Goal: Task Accomplishment & Management: Use online tool/utility

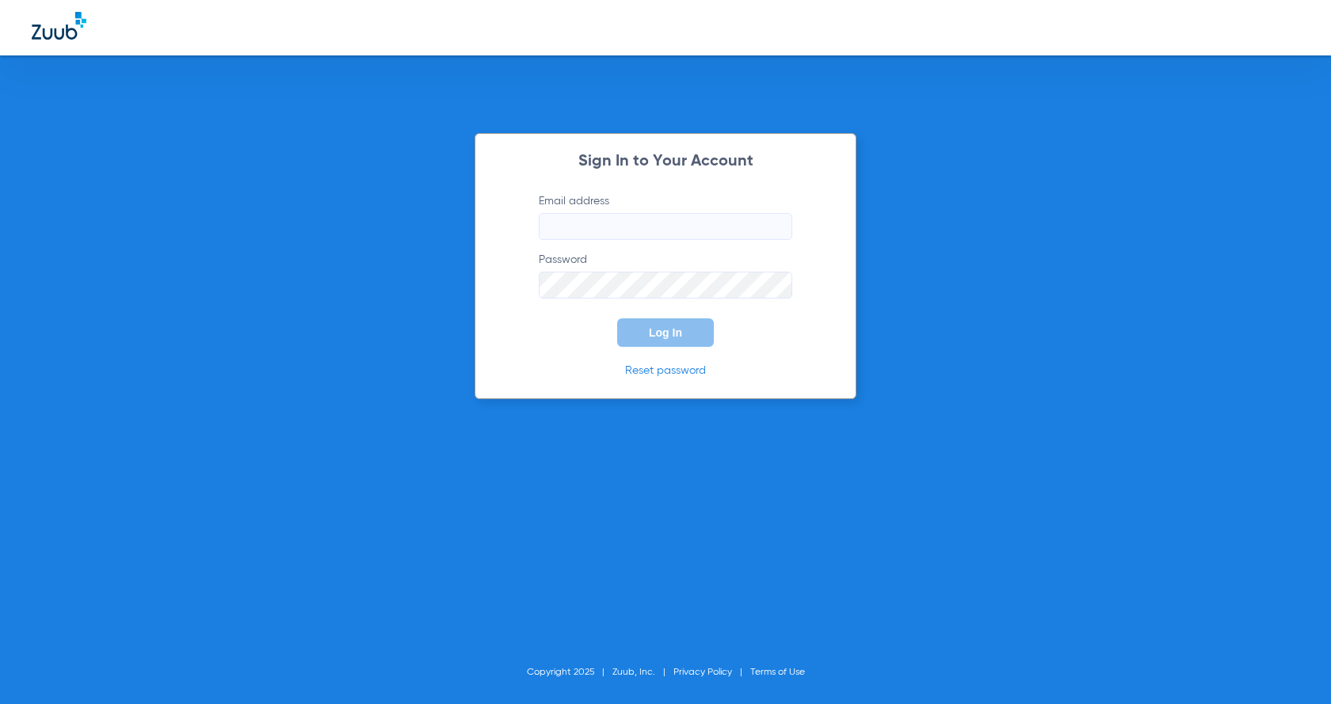
type input "[PERSON_NAME][EMAIL_ADDRESS][DOMAIN_NAME]"
click at [671, 340] on button "Log In" at bounding box center [665, 332] width 97 height 29
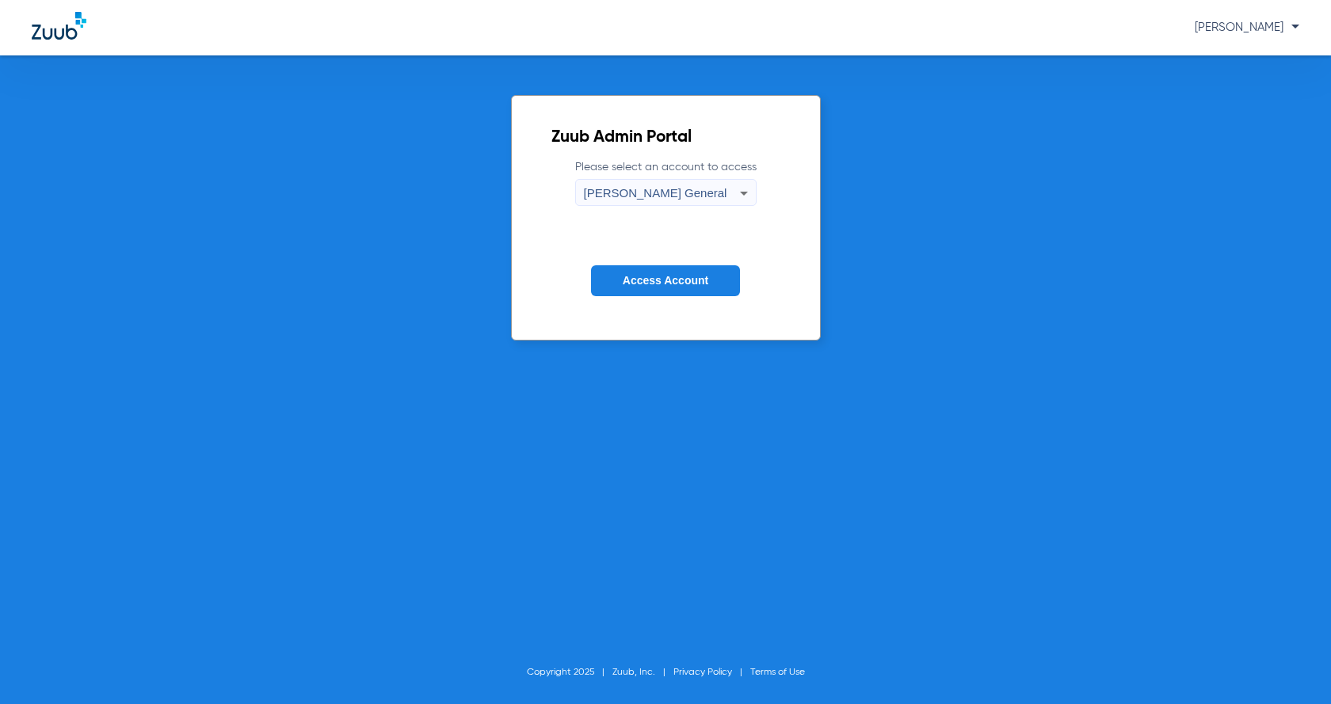
click at [699, 265] on form "Please select an account to access [PERSON_NAME] General Access Account" at bounding box center [665, 239] width 229 height 161
click at [699, 283] on span "Access Account" at bounding box center [666, 280] width 86 height 13
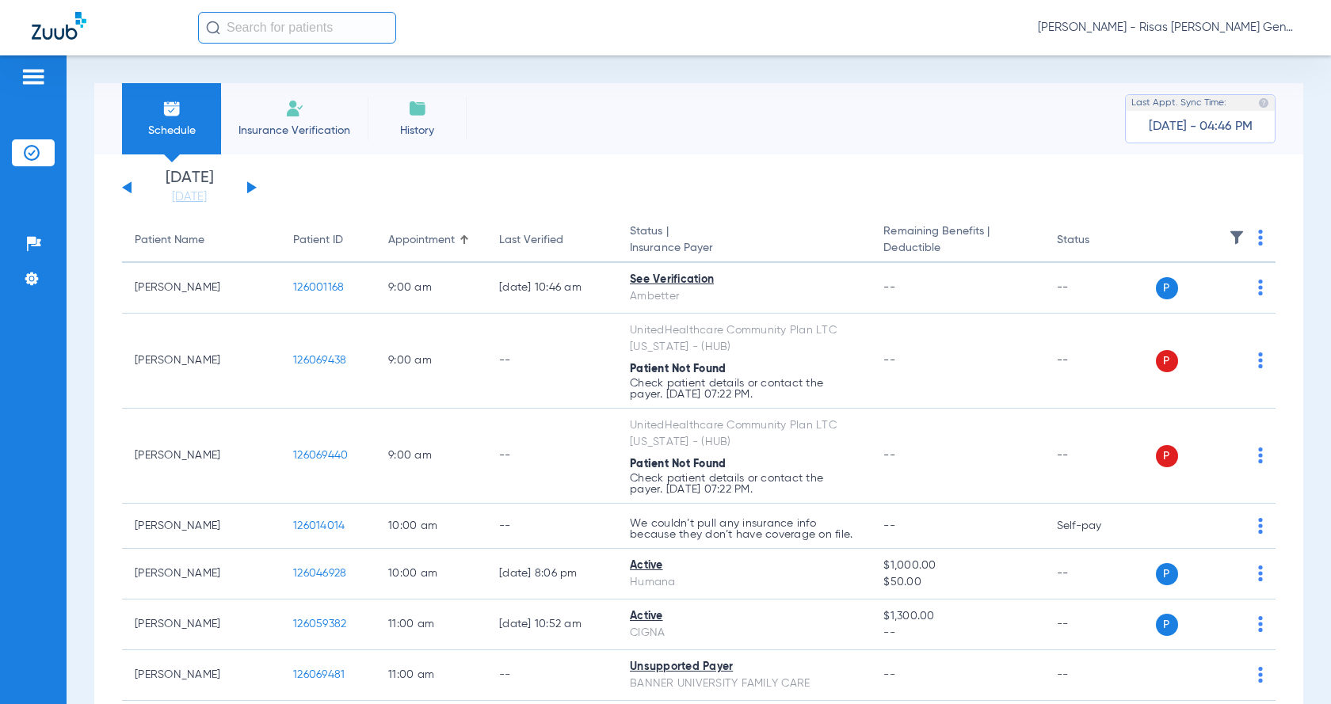
click at [250, 189] on button at bounding box center [252, 187] width 10 height 12
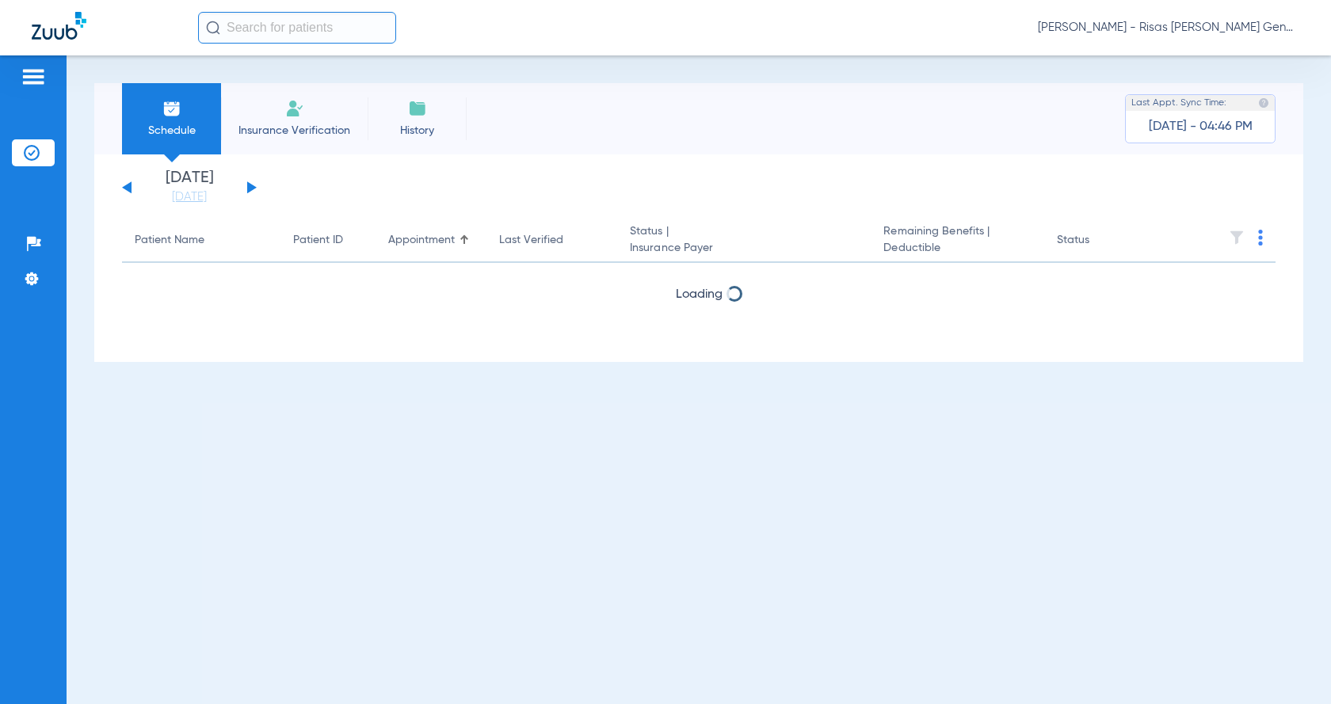
click at [250, 189] on button at bounding box center [252, 187] width 10 height 12
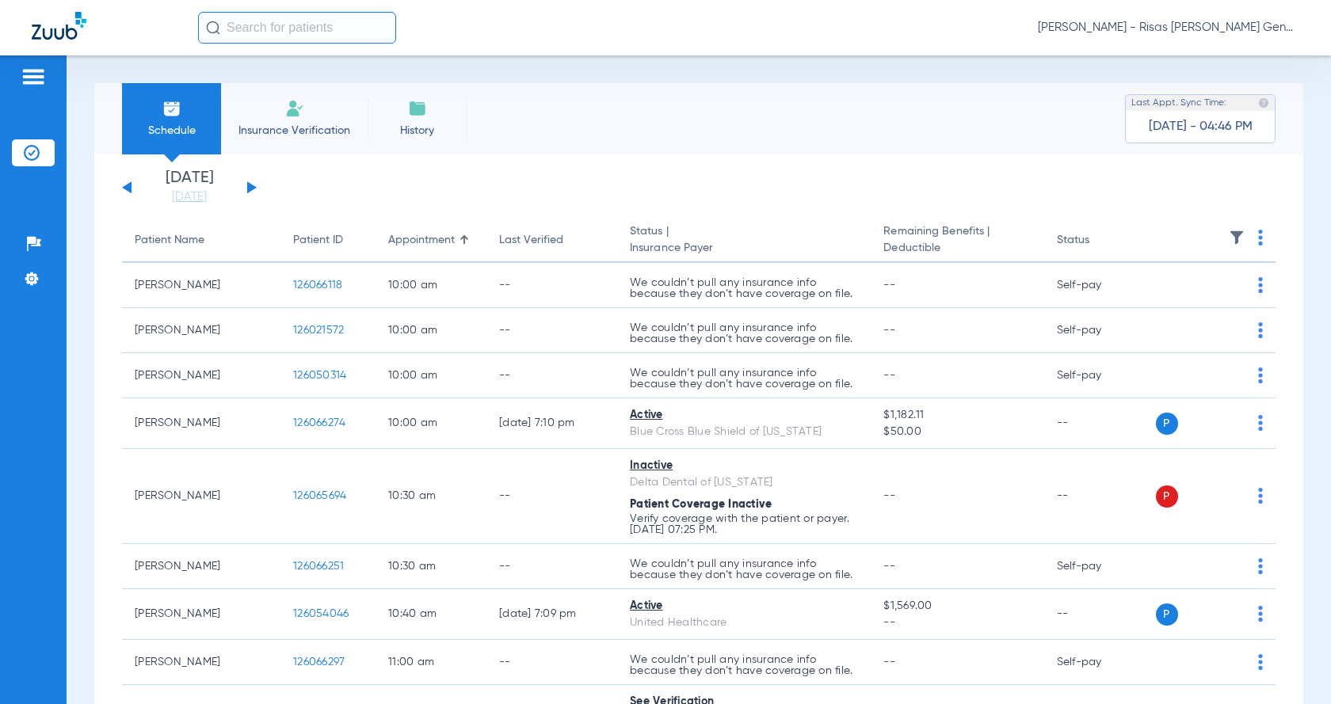
click at [250, 189] on button at bounding box center [252, 187] width 10 height 12
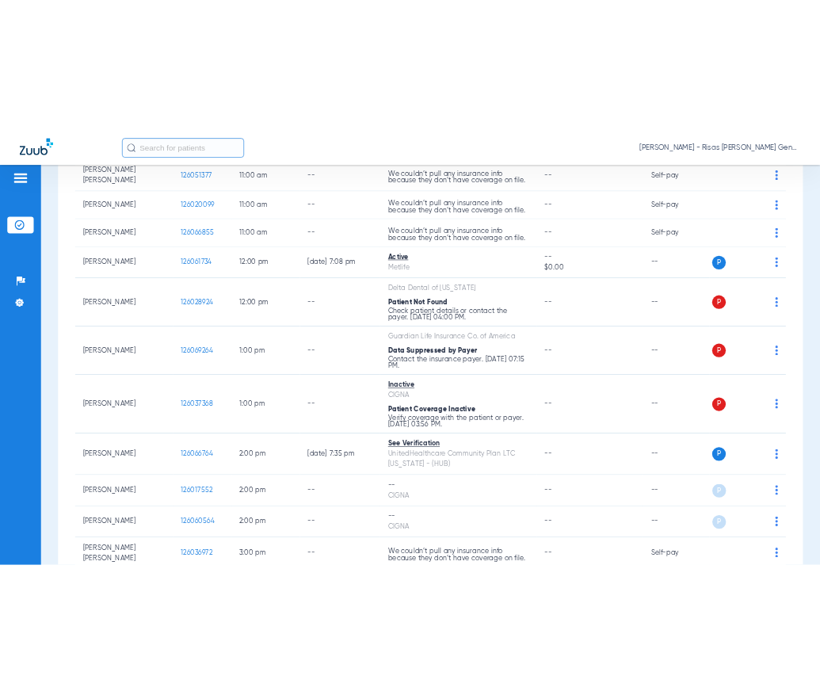
scroll to position [713, 0]
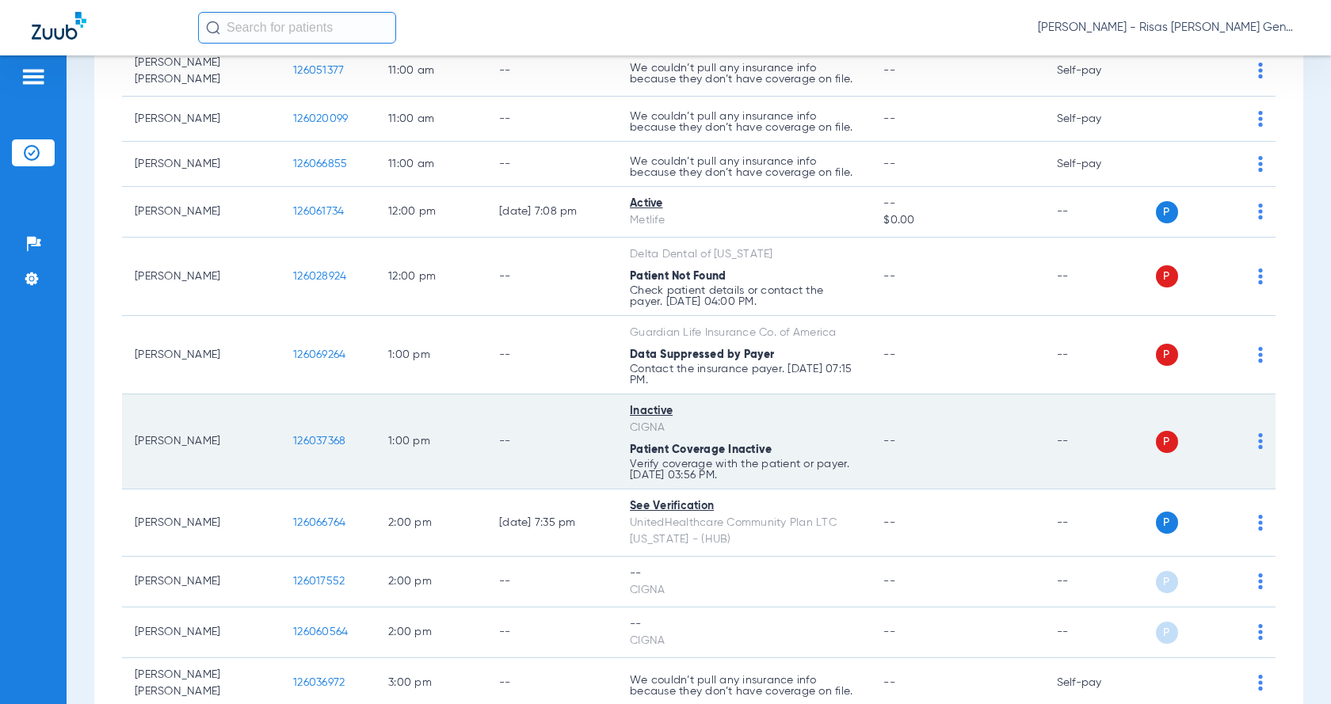
drag, startPoint x: 738, startPoint y: 470, endPoint x: 607, endPoint y: 428, distance: 138.0
click at [607, 428] on tr "[PERSON_NAME] 126037368 1:00 PM -- Inactive CIGNA Patient Coverage Inactive Ver…" at bounding box center [698, 441] width 1153 height 95
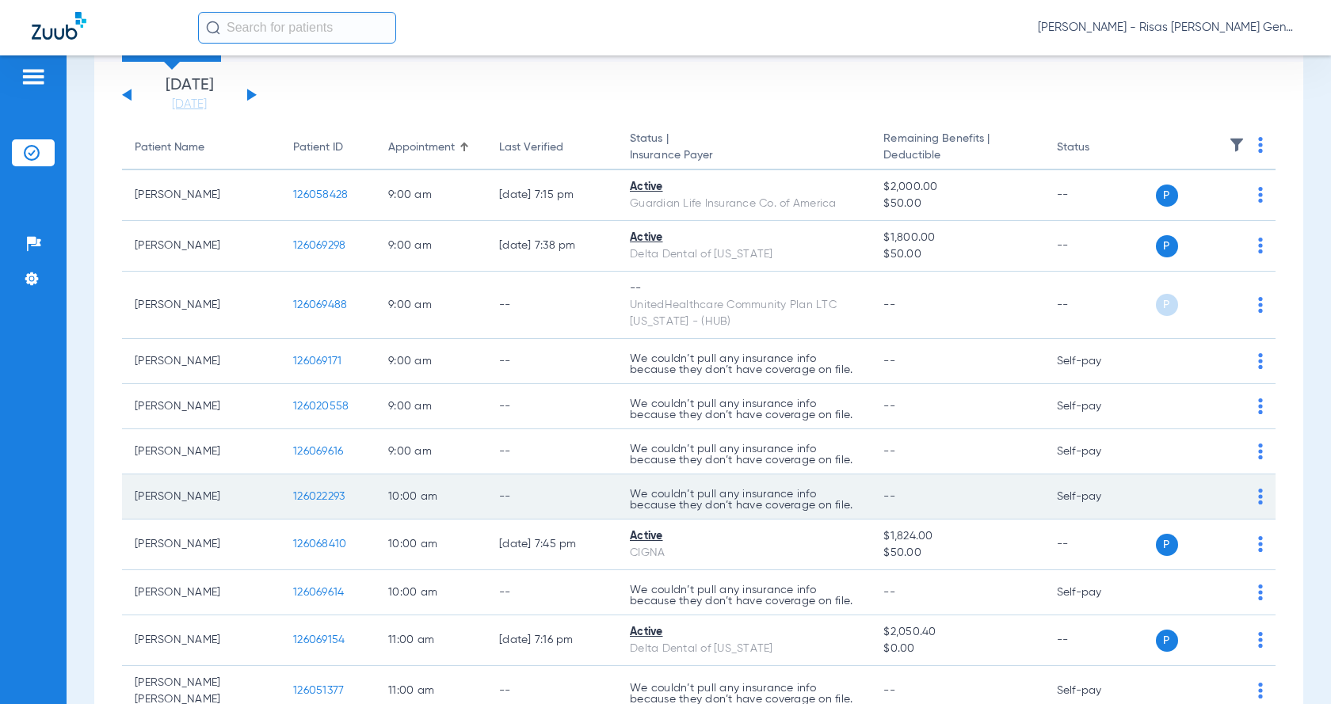
scroll to position [79, 0]
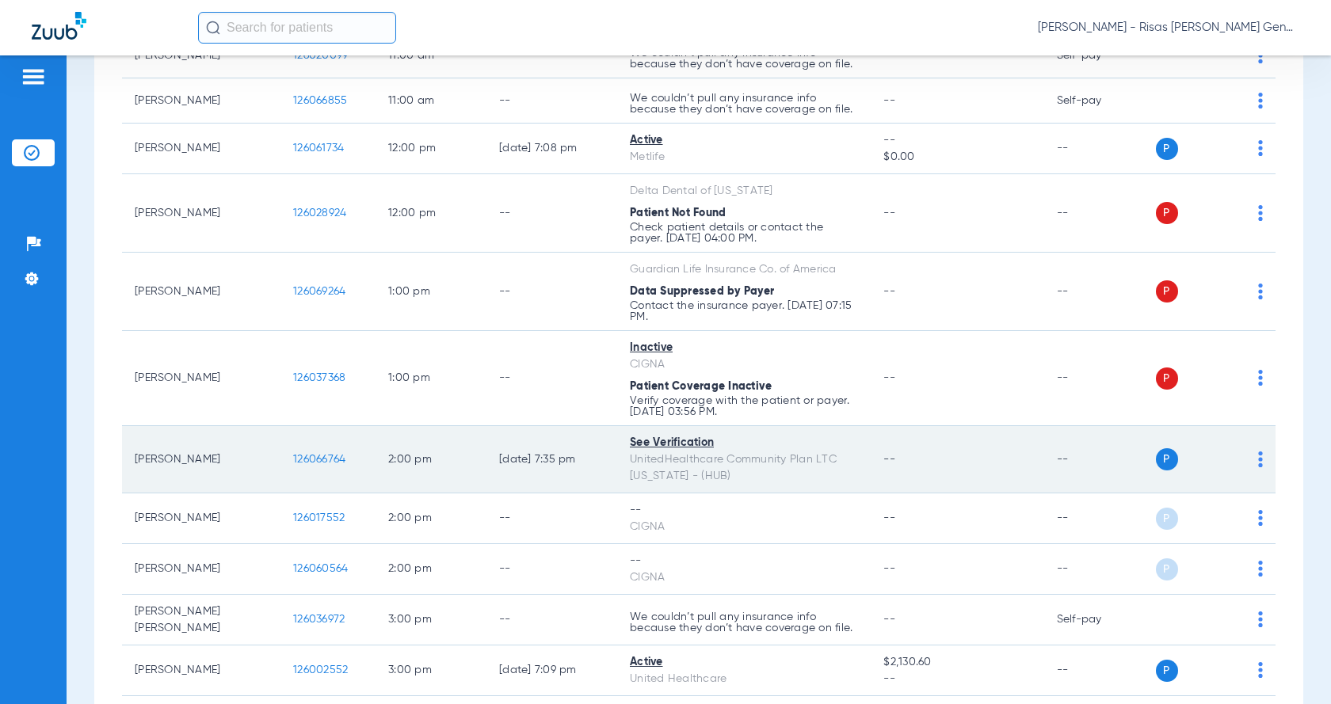
scroll to position [792, 0]
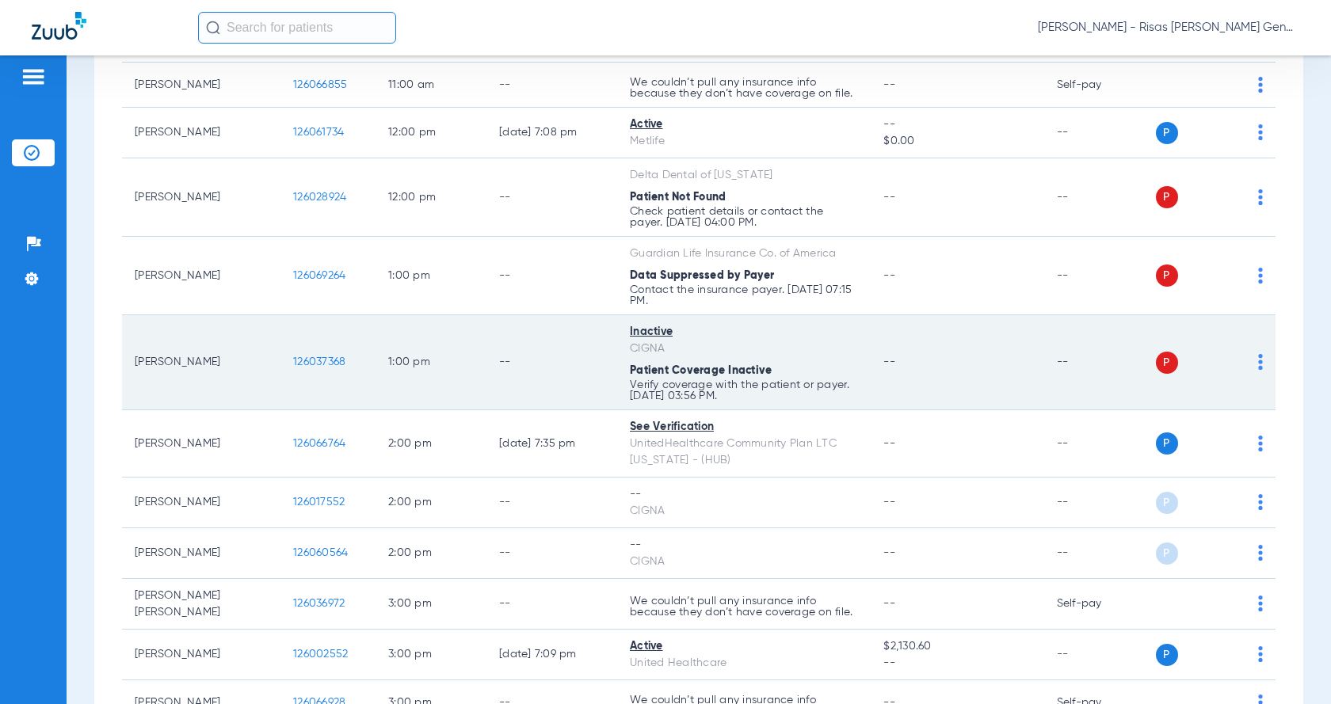
click at [1258, 359] on img at bounding box center [1260, 362] width 5 height 16
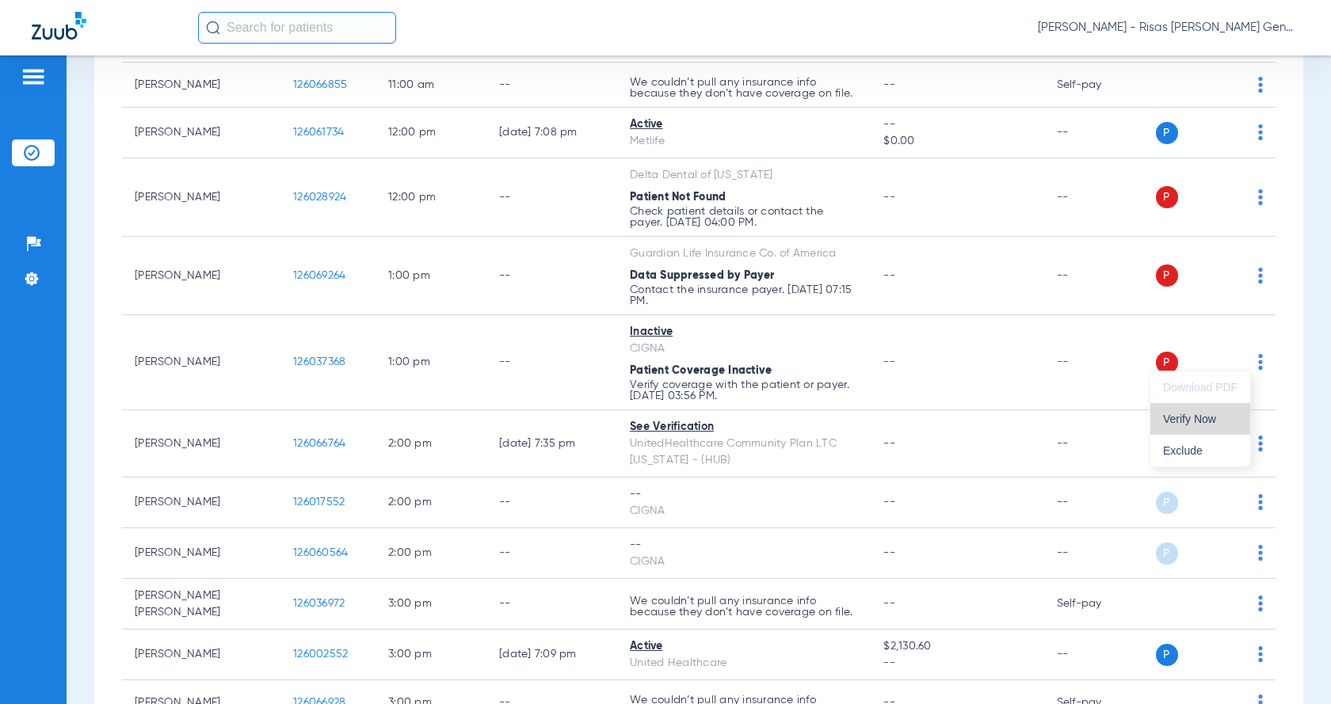
click at [1194, 423] on span "Verify Now" at bounding box center [1200, 418] width 74 height 11
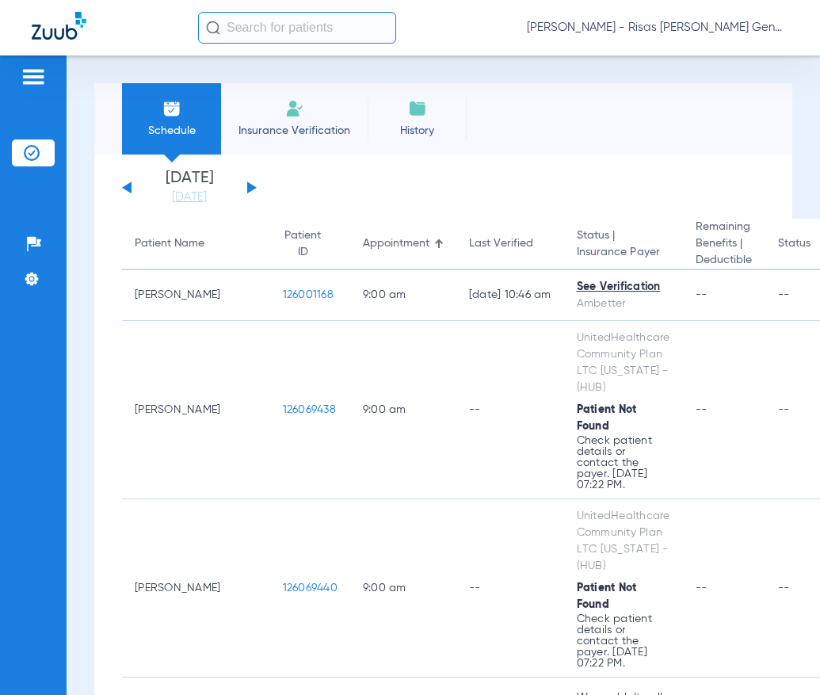
click at [238, 192] on div "Wednesday 06-11-2025 Thursday 06-12-2025 Friday 06-13-2025 Saturday 06-14-2025 …" at bounding box center [189, 187] width 135 height 35
click at [243, 189] on div "Wednesday 06-11-2025 Thursday 06-12-2025 Friday 06-13-2025 Saturday 06-14-2025 …" at bounding box center [189, 187] width 135 height 35
click at [249, 189] on button at bounding box center [252, 187] width 10 height 12
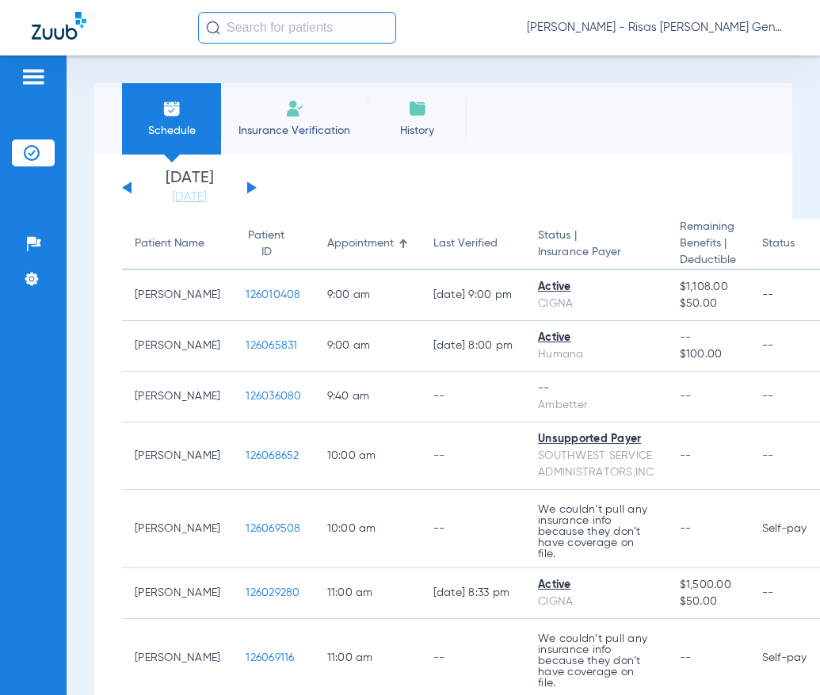
click at [251, 189] on button at bounding box center [252, 187] width 10 height 12
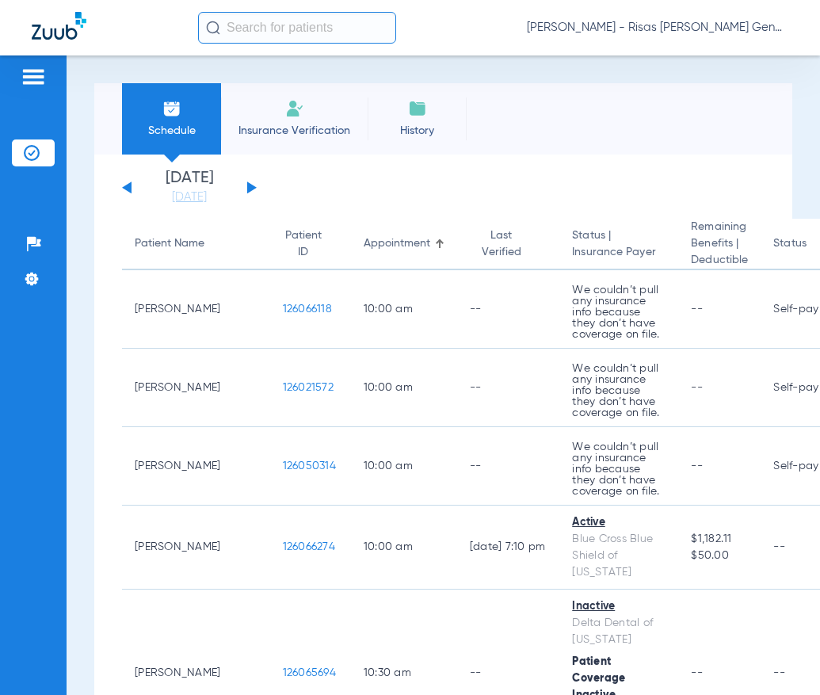
click at [251, 189] on button at bounding box center [252, 187] width 10 height 12
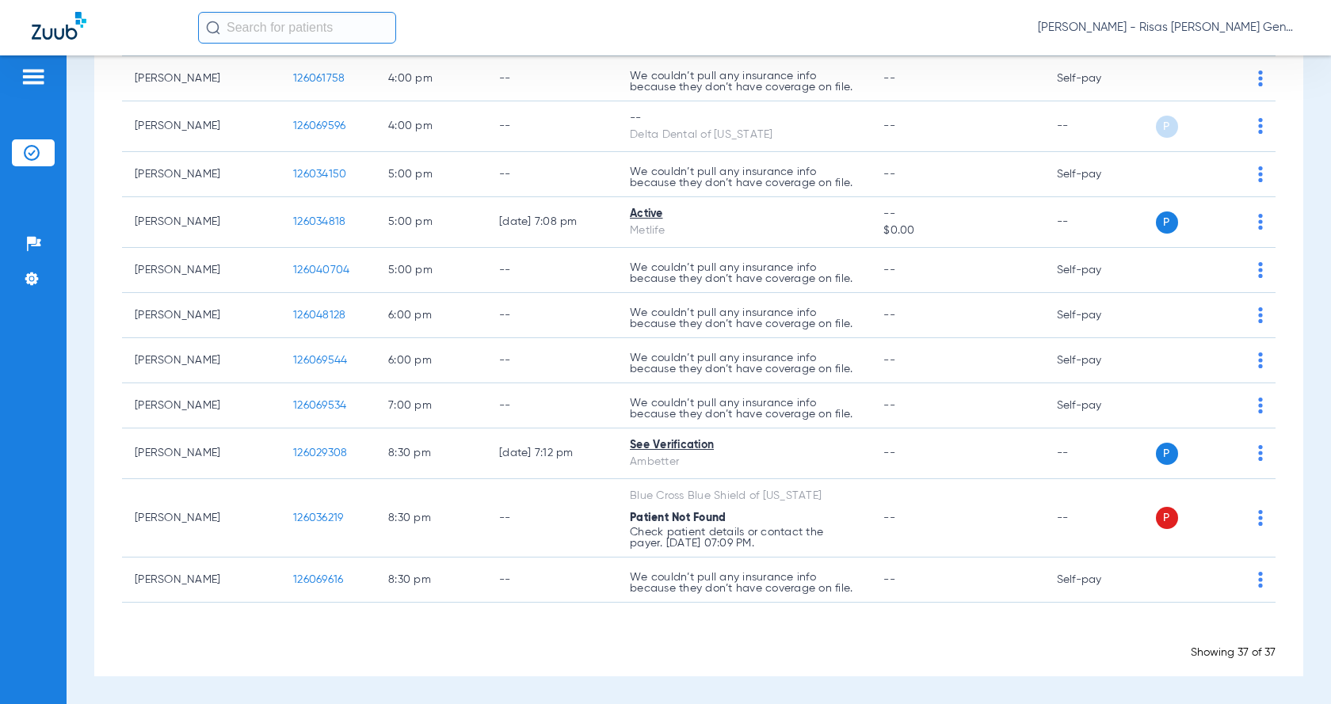
scroll to position [1602, 0]
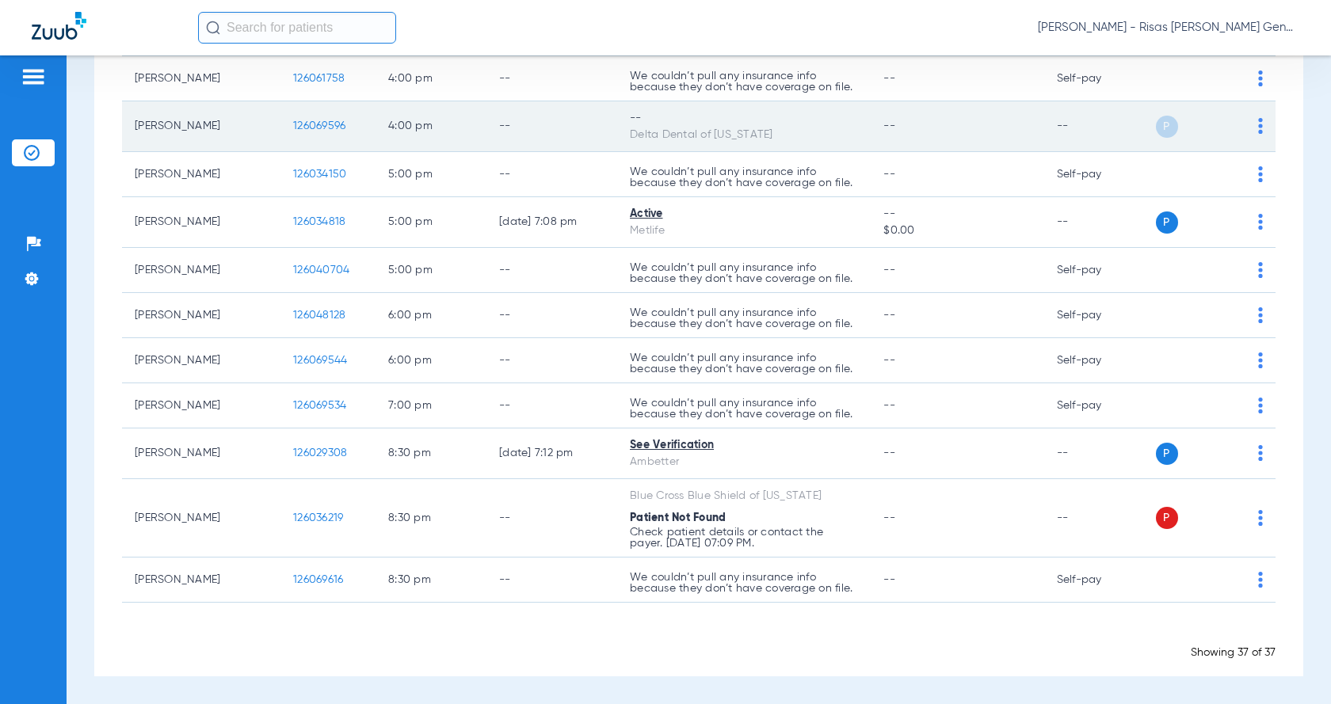
click at [819, 125] on div "P S" at bounding box center [1207, 127] width 112 height 22
click at [819, 122] on img at bounding box center [1260, 126] width 5 height 16
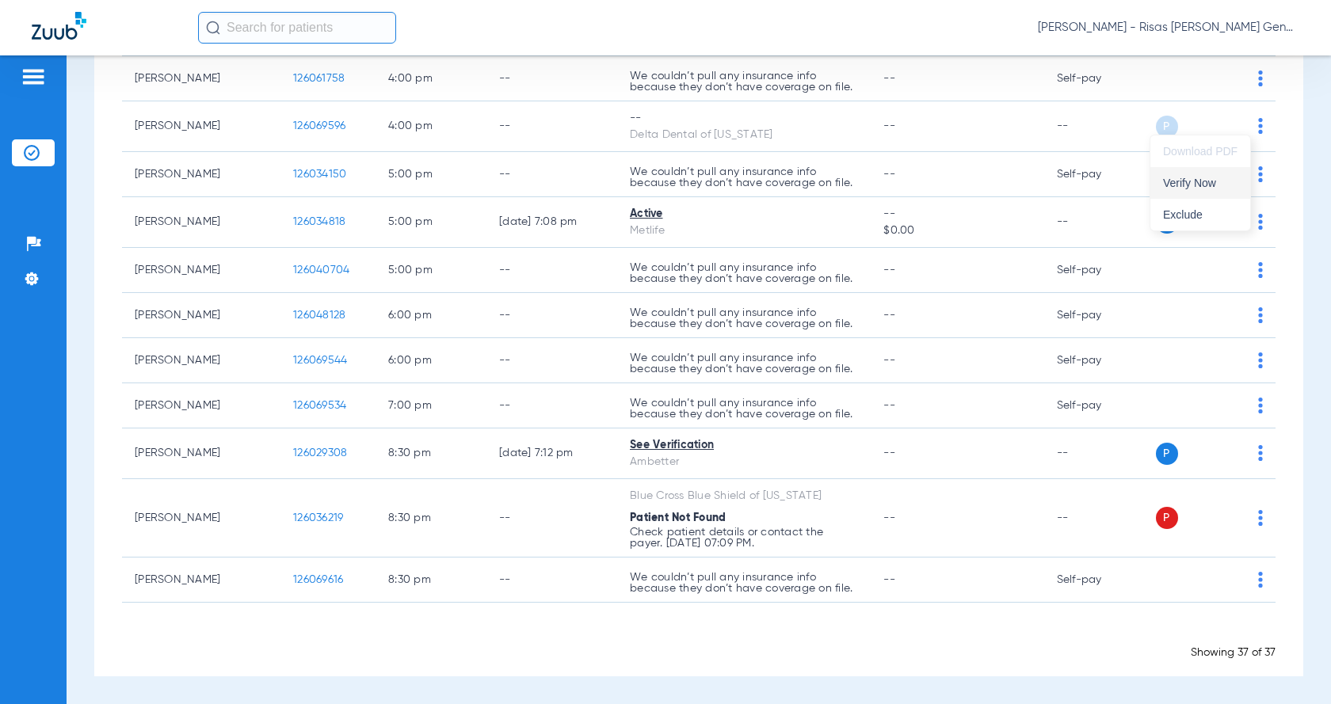
click at [819, 182] on span "Verify Now" at bounding box center [1200, 182] width 74 height 11
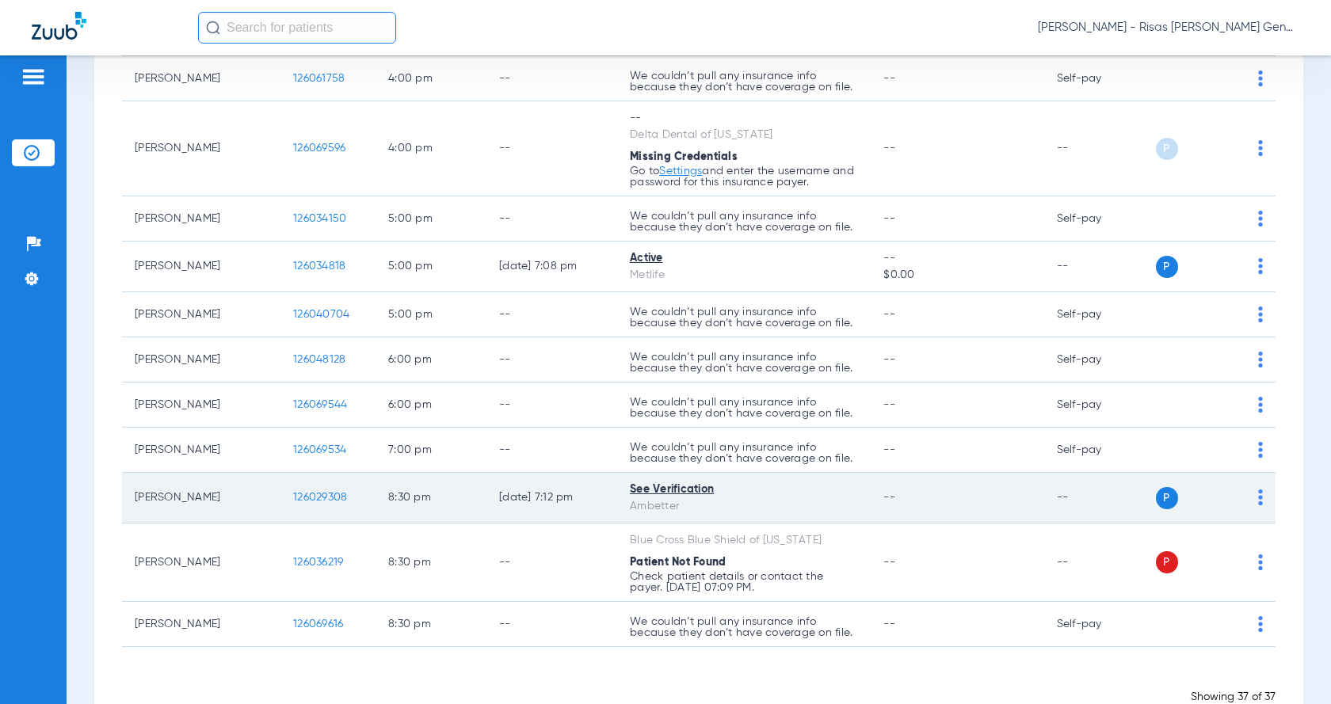
click at [672, 493] on div "See Verification" at bounding box center [744, 490] width 228 height 17
